Goal: Complete application form

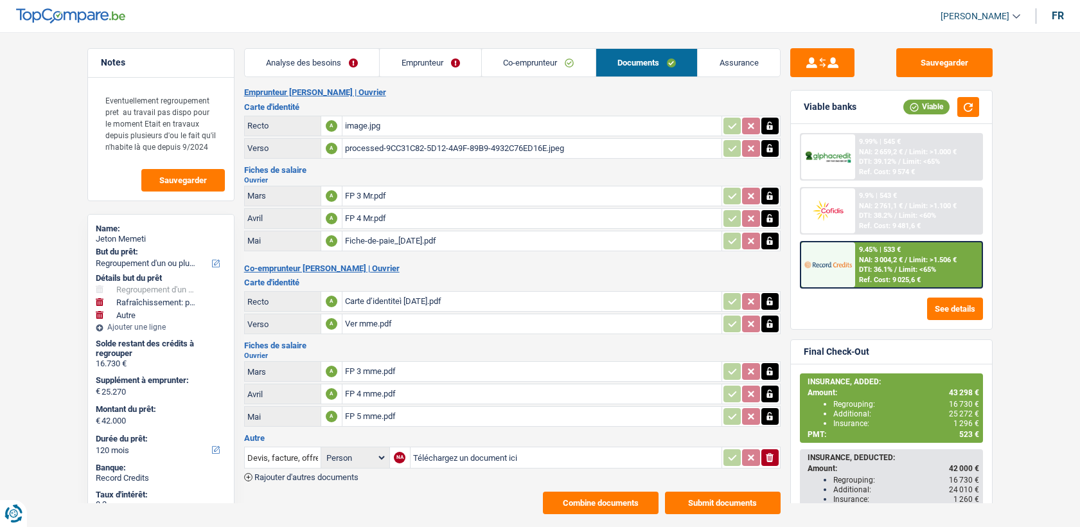
select select "refinancing"
select select "houseOrGarden"
select select "other"
select select "120"
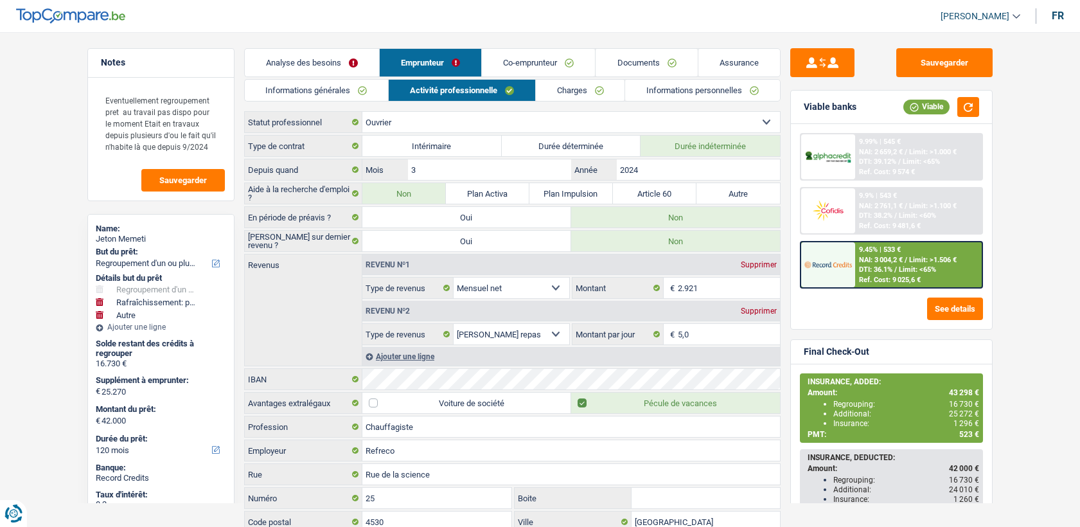
select select "refinancing"
select select "houseOrGarden"
select select "other"
select select "120"
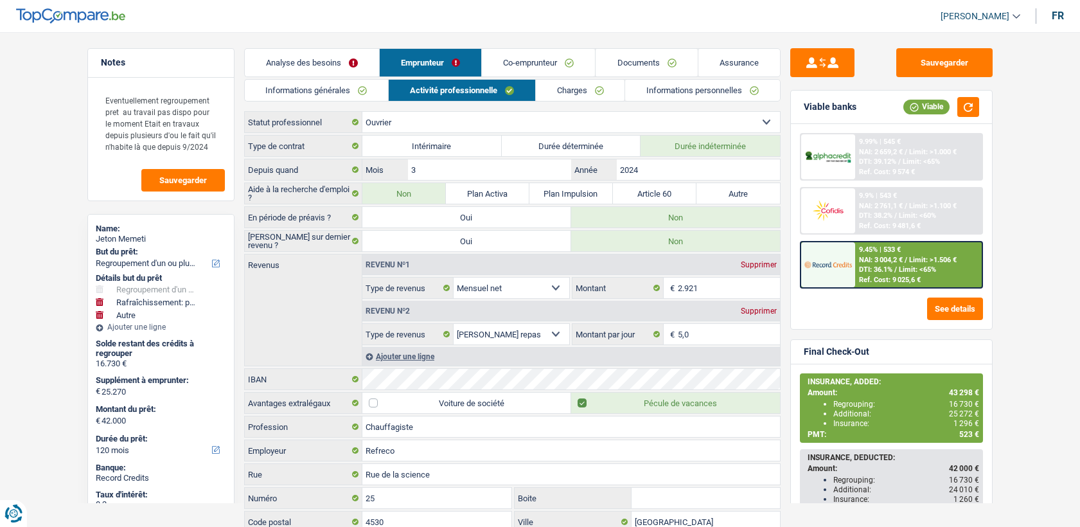
select select "worker"
select select "netSalary"
select select "mealVouchers"
select select "BE"
select select "industry"
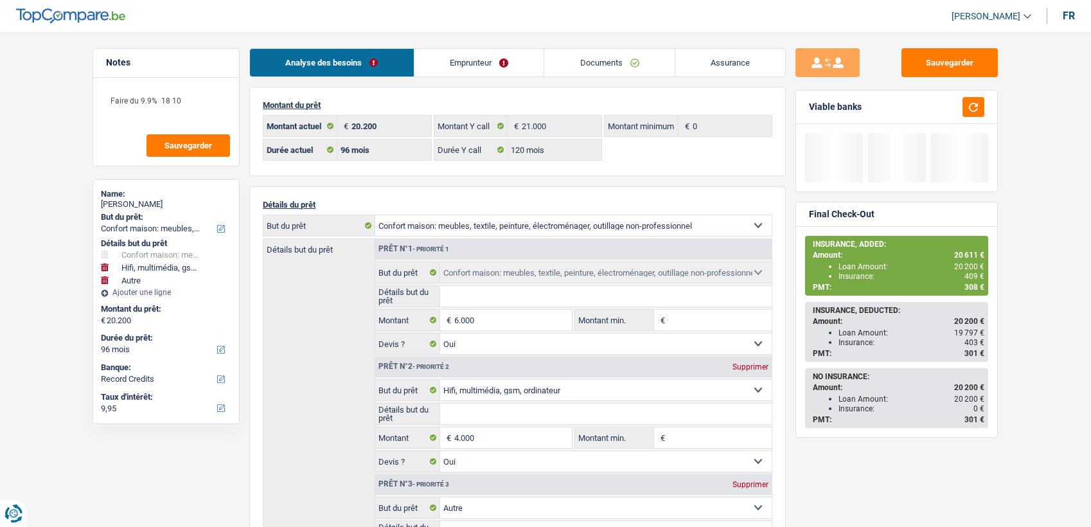
select select "household"
select select "tech"
select select "other"
select select "96"
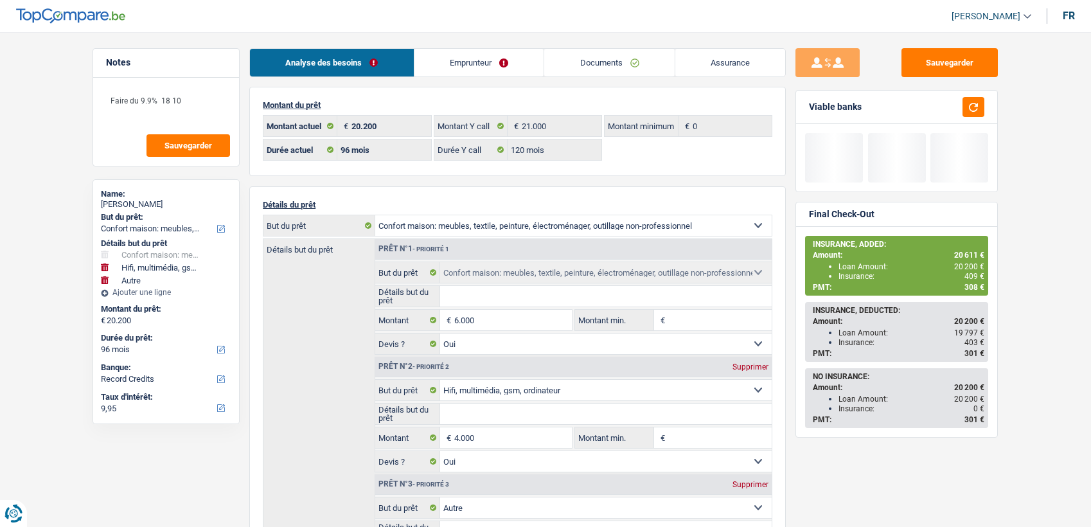
select select "96"
select select "120"
select select "household"
select select "yes"
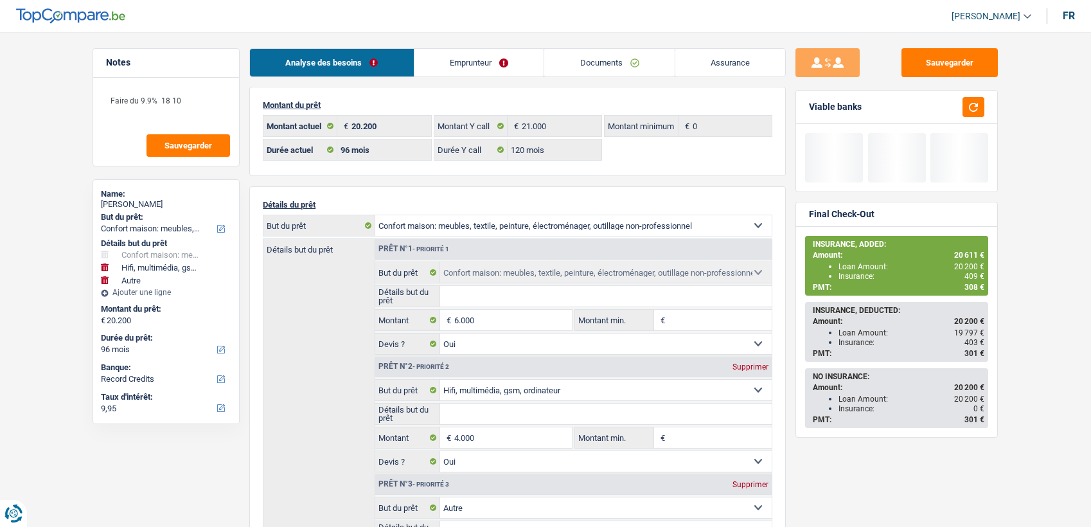
select select "tech"
select select "yes"
select select "other"
select select "96"
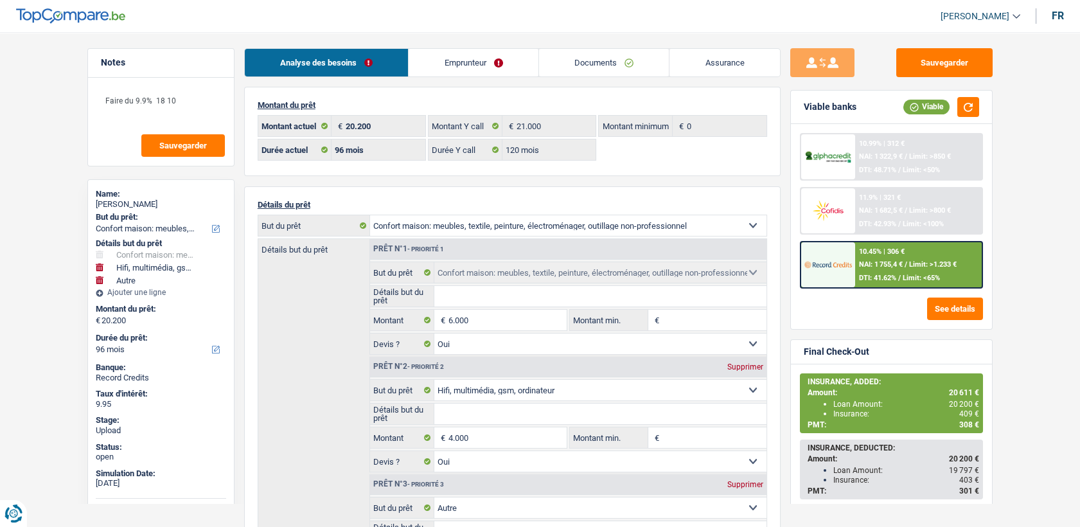
click at [630, 64] on link "Documents" at bounding box center [604, 63] width 130 height 28
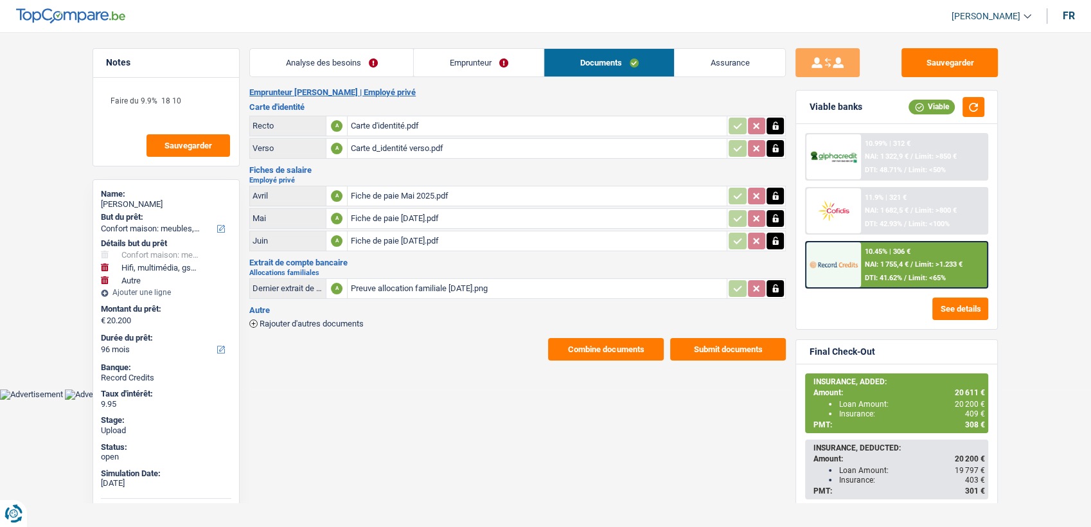
click at [596, 353] on button "Combine documents" at bounding box center [606, 349] width 116 height 22
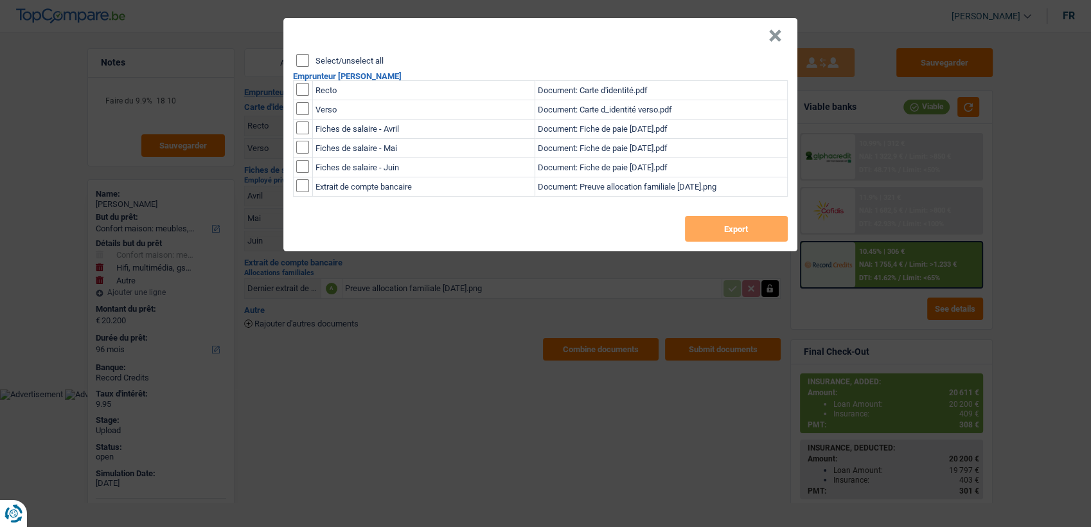
click at [303, 87] on input "checkbox" at bounding box center [302, 89] width 13 height 13
checkbox input "true"
click at [296, 96] on input "checkbox" at bounding box center [302, 89] width 13 height 13
checkbox input "true"
click at [745, 223] on button "Export" at bounding box center [736, 229] width 103 height 26
